Goal: Find specific page/section: Find specific page/section

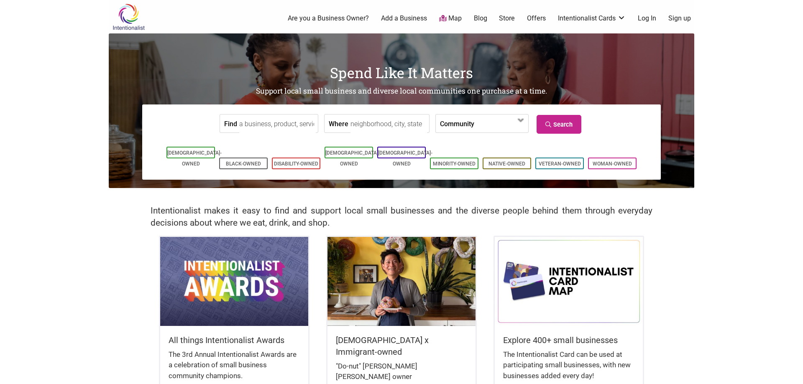
click at [397, 125] on input "Where" at bounding box center [389, 124] width 77 height 19
type input "Bristol, VA, USA"
click at [566, 119] on link "Search" at bounding box center [559, 124] width 45 height 19
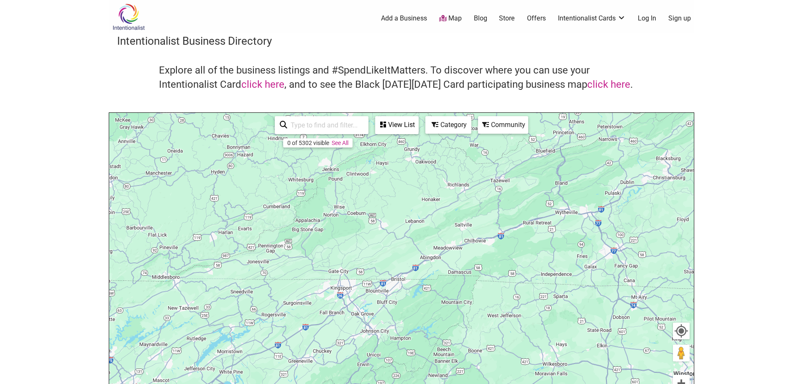
click at [310, 121] on input "search" at bounding box center [325, 125] width 76 height 16
click at [338, 139] on div "0 of 5302 visible See All" at bounding box center [317, 142] width 69 height 9
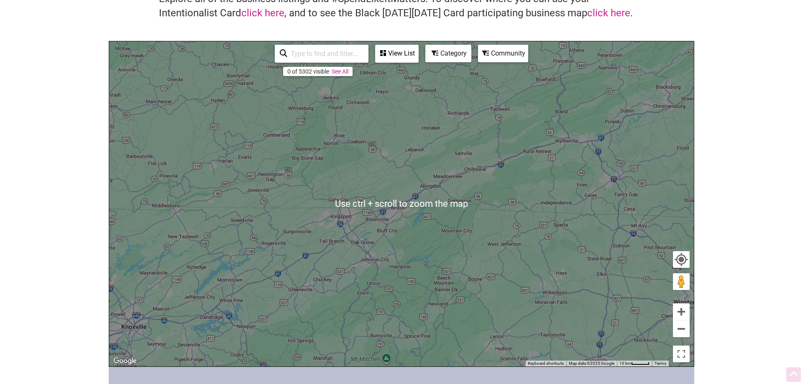
scroll to position [85, 0]
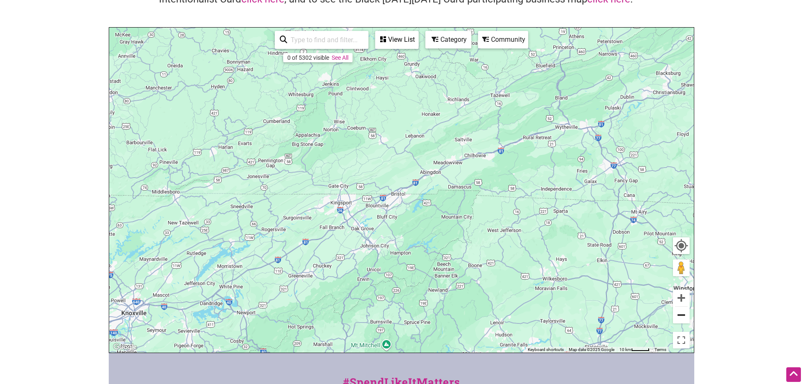
click at [682, 316] on button "Zoom out" at bounding box center [681, 315] width 17 height 17
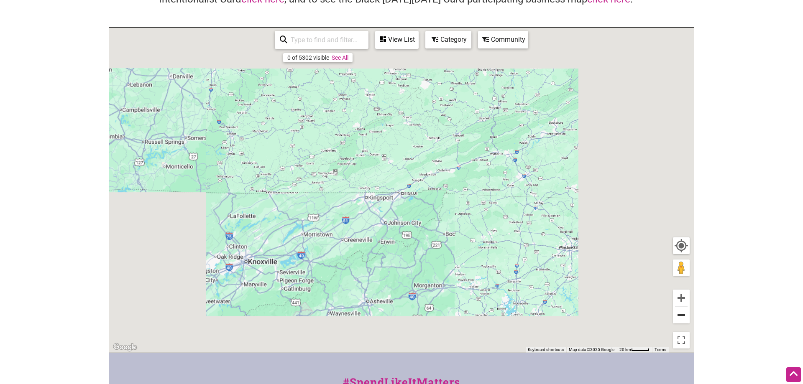
click at [682, 316] on button "Zoom out" at bounding box center [681, 315] width 17 height 17
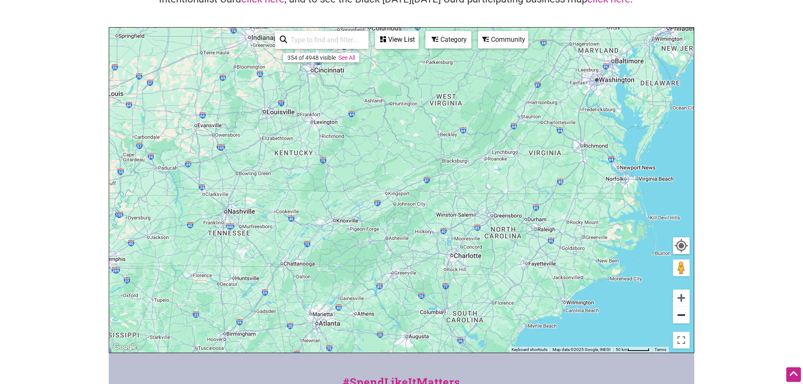
click at [682, 316] on button "Zoom out" at bounding box center [681, 315] width 17 height 17
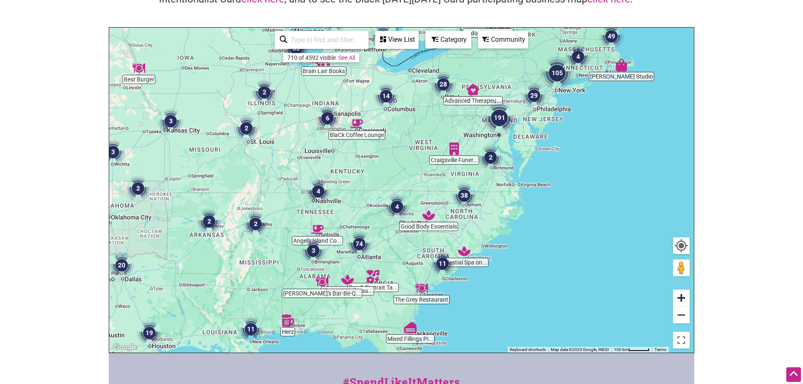
click at [684, 295] on button "Zoom in" at bounding box center [681, 298] width 17 height 17
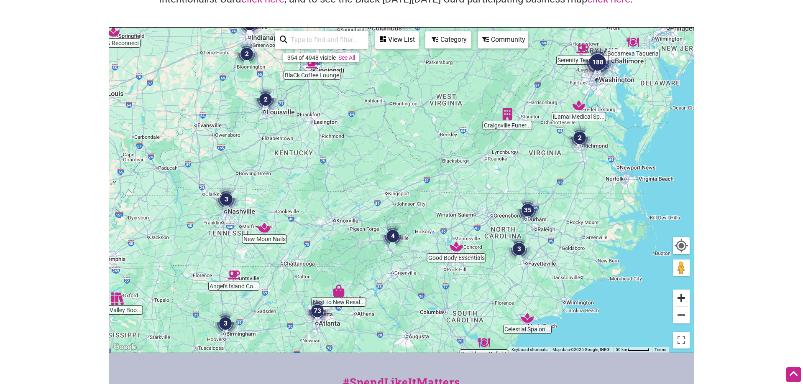
click at [684, 295] on button "Zoom in" at bounding box center [681, 298] width 17 height 17
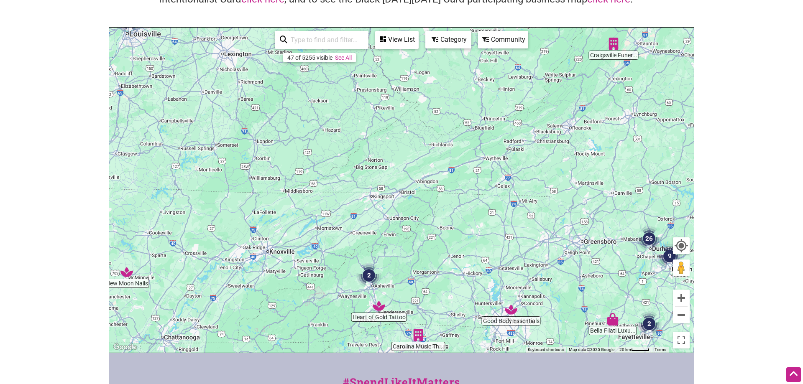
click at [368, 274] on img "2" at bounding box center [368, 275] width 25 height 25
